Goal: Transaction & Acquisition: Purchase product/service

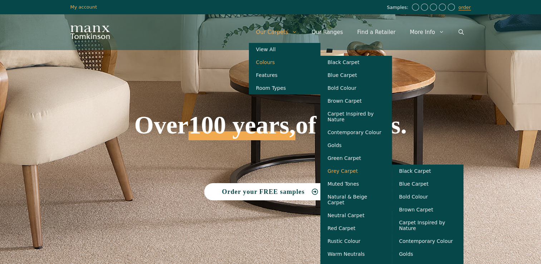
click at [353, 175] on link "Grey Carpet" at bounding box center [357, 171] width 72 height 13
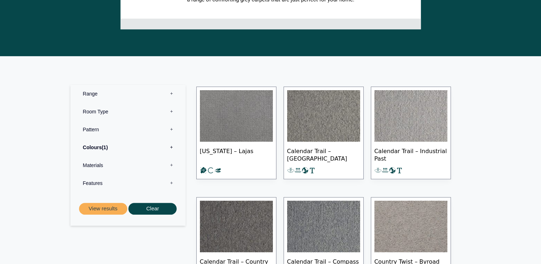
scroll to position [220, 0]
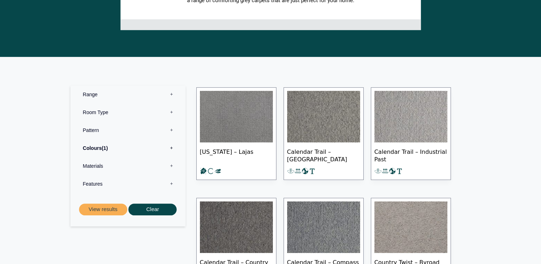
click at [171, 166] on label "Materials 0" at bounding box center [128, 166] width 104 height 18
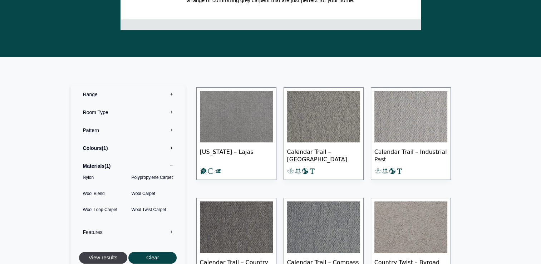
click at [106, 259] on button "View results" at bounding box center [103, 258] width 48 height 12
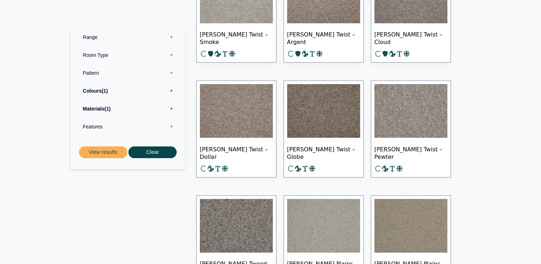
scroll to position [296, 0]
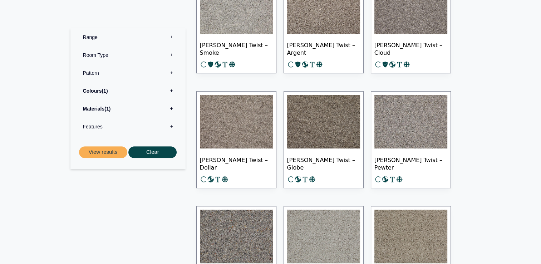
click at [412, 119] on img at bounding box center [411, 122] width 73 height 54
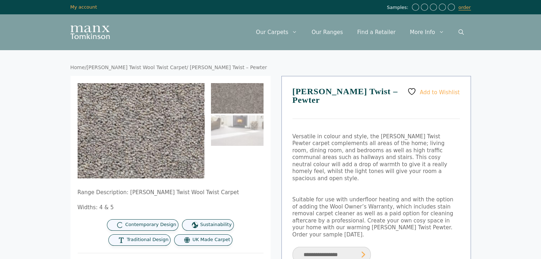
click at [155, 123] on img at bounding box center [123, 140] width 285 height 215
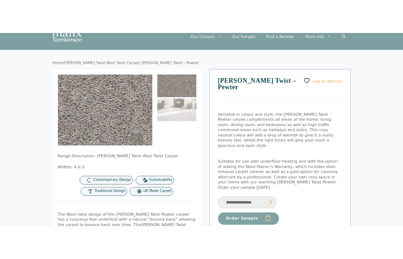
scroll to position [27, 0]
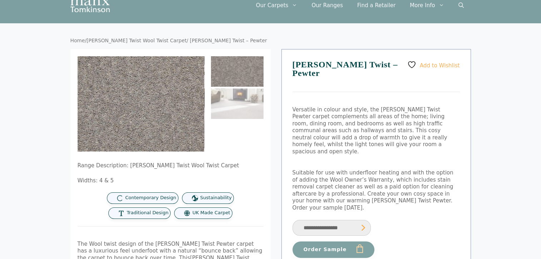
click at [238, 66] on img at bounding box center [237, 71] width 53 height 30
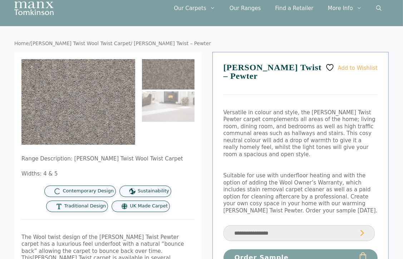
scroll to position [24, 0]
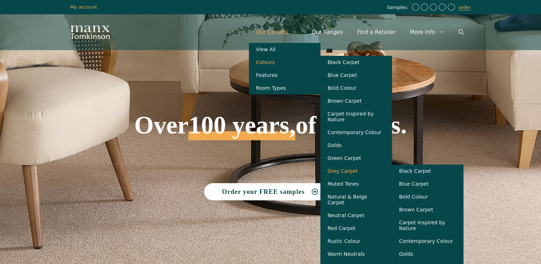
click at [355, 174] on link "Grey Carpet" at bounding box center [357, 171] width 72 height 13
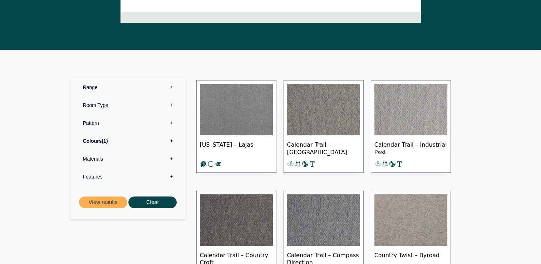
scroll to position [230, 0]
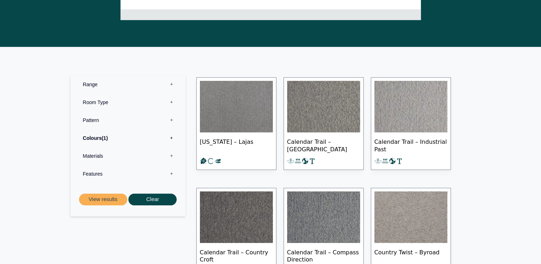
click at [172, 103] on label "Room Type 0" at bounding box center [128, 102] width 104 height 18
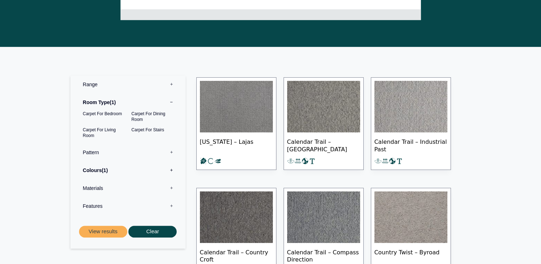
click at [172, 187] on label "Materials 0" at bounding box center [128, 188] width 104 height 18
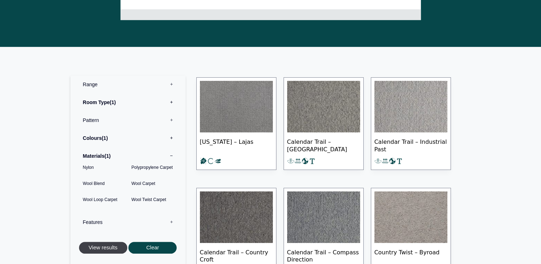
click at [111, 248] on button "View results" at bounding box center [103, 248] width 48 height 12
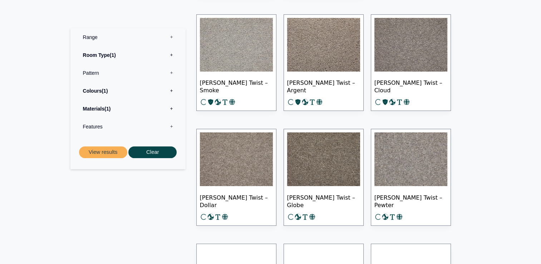
scroll to position [259, 0]
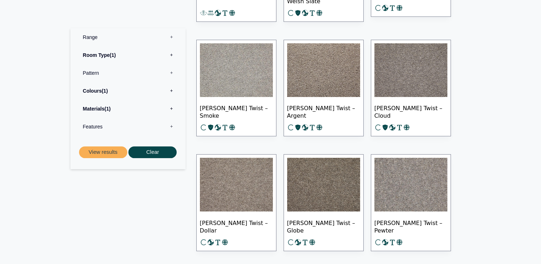
scroll to position [233, 0]
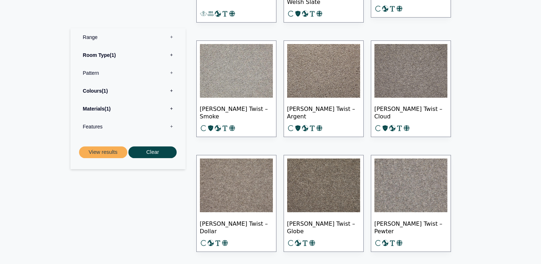
click at [413, 178] on img at bounding box center [411, 185] width 73 height 54
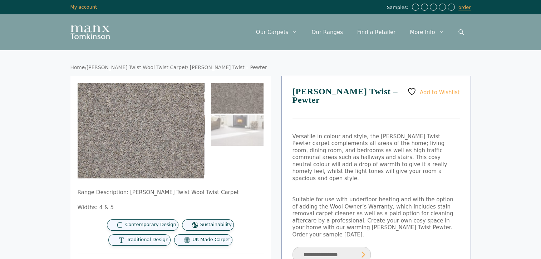
click at [379, 220] on div "Add to Wishlist [PERSON_NAME] Twist – Pewter Versatile in colour and style, the…" at bounding box center [377, 221] width 190 height 290
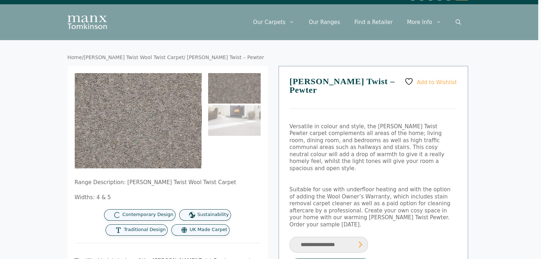
scroll to position [0, 3]
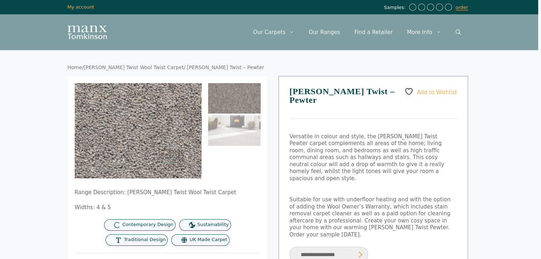
click at [156, 132] on img at bounding box center [114, 128] width 285 height 215
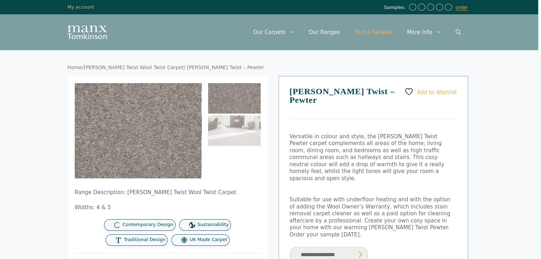
click at [373, 34] on link "Find a Retailer" at bounding box center [373, 31] width 53 height 21
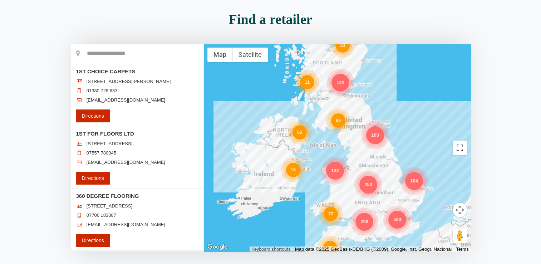
scroll to position [67, 0]
